Goal: Browse casually

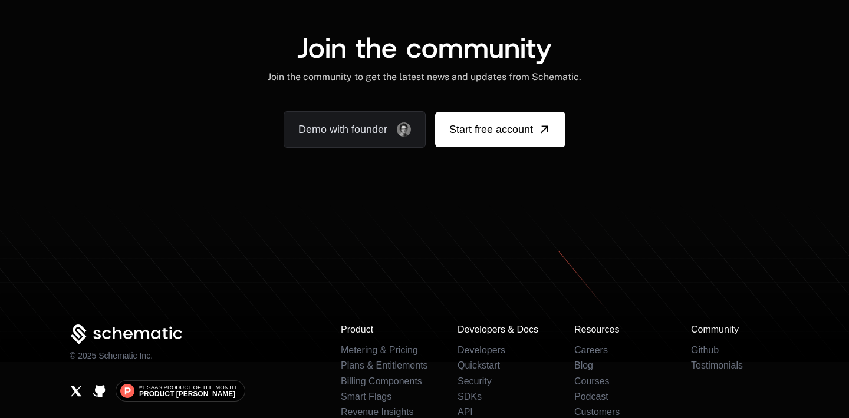
scroll to position [7190, 0]
click at [410, 293] on icon at bounding box center [424, 304] width 849 height 118
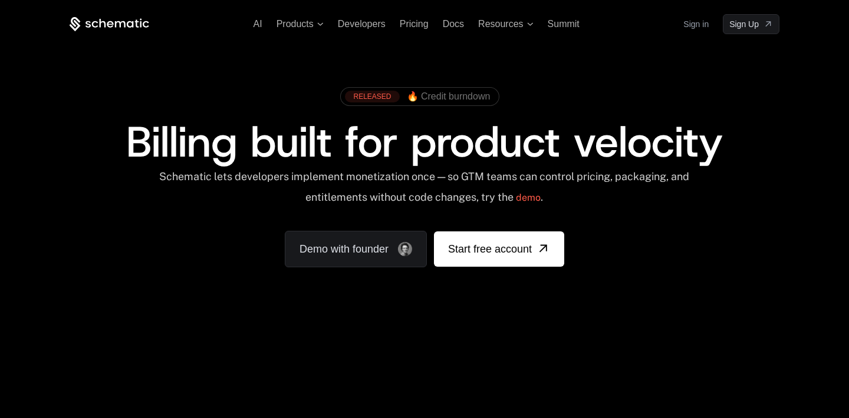
scroll to position [136, 0]
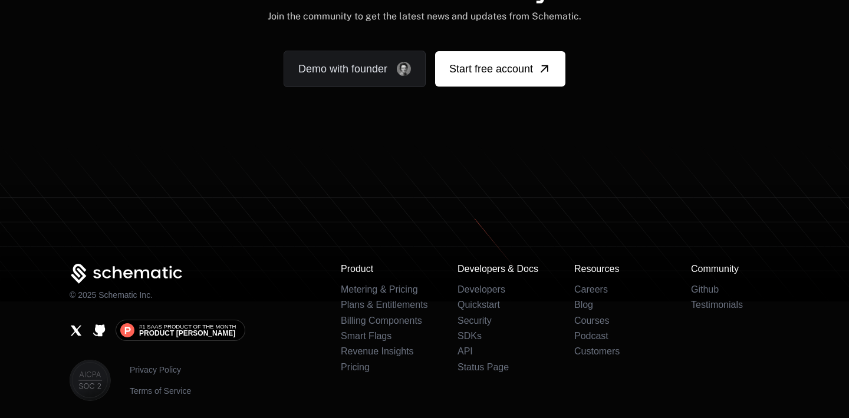
scroll to position [7235, 0]
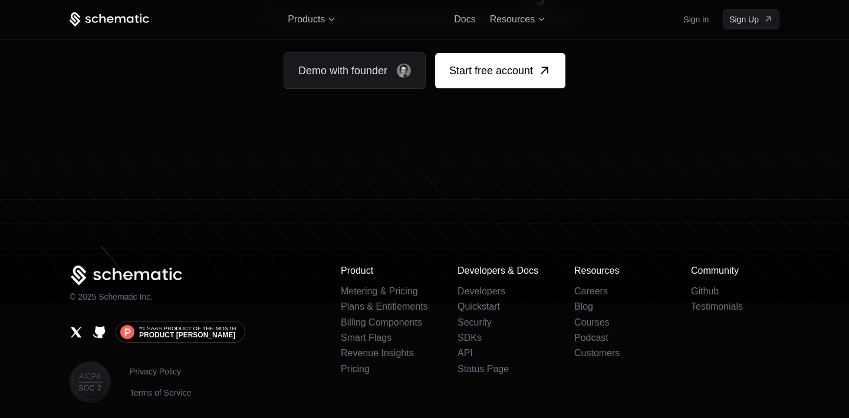
click at [804, 319] on div "© 2025 Schematic Inc. #1 SaaS Product of the Month Product Hunt Privacy Policy …" at bounding box center [424, 334] width 766 height 137
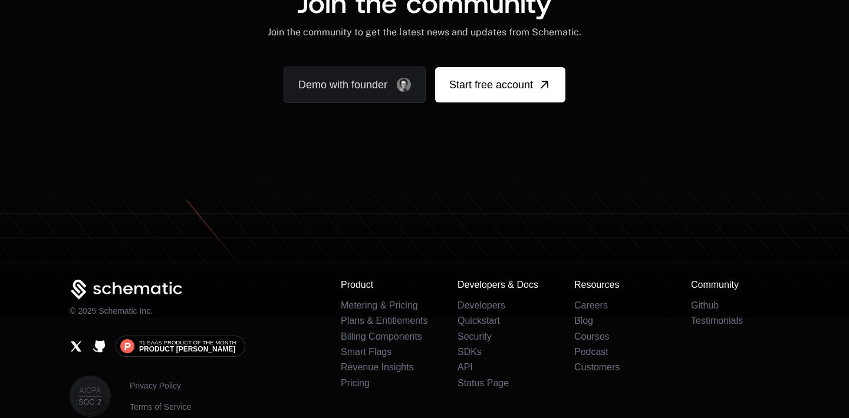
scroll to position [7334, 0]
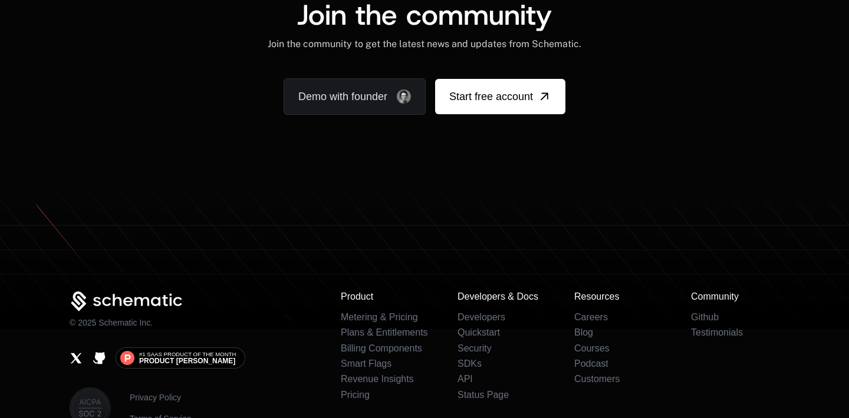
scroll to position [7235, 0]
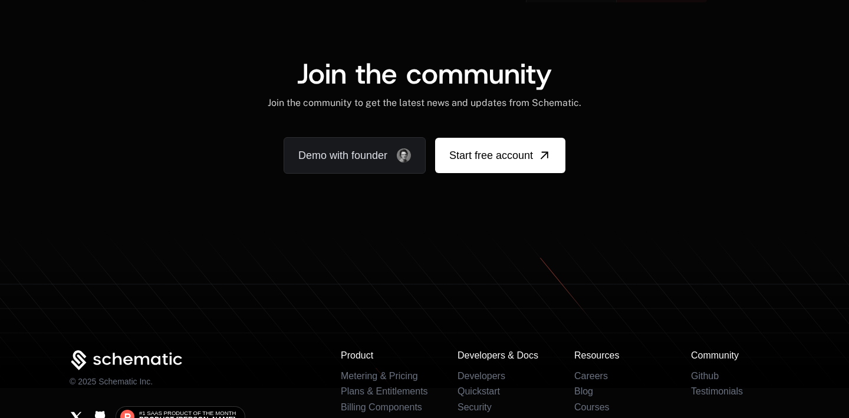
scroll to position [7348, 0]
